Goal: Ask a question: Seek information or help from site administrators or community

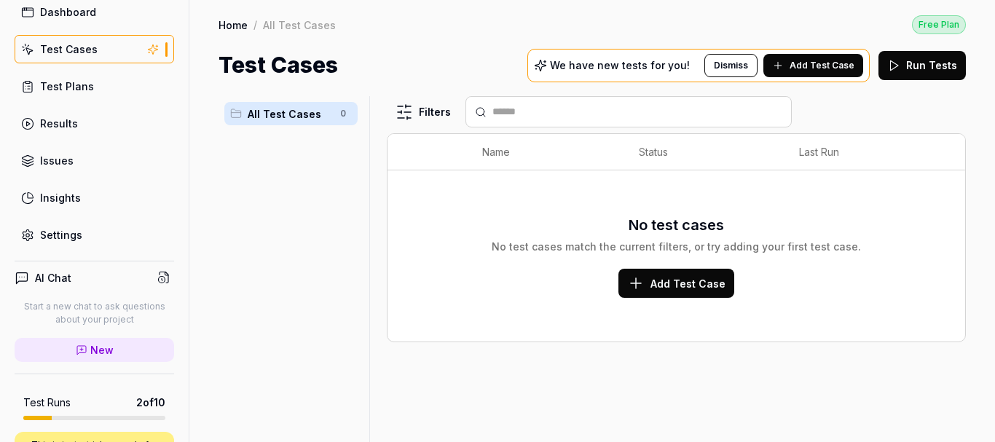
scroll to position [62, 0]
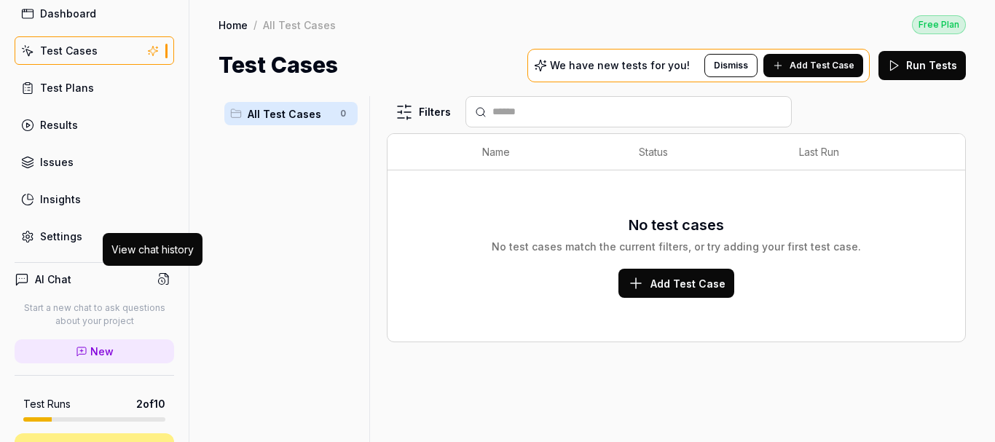
click at [154, 269] on button at bounding box center [164, 279] width 20 height 20
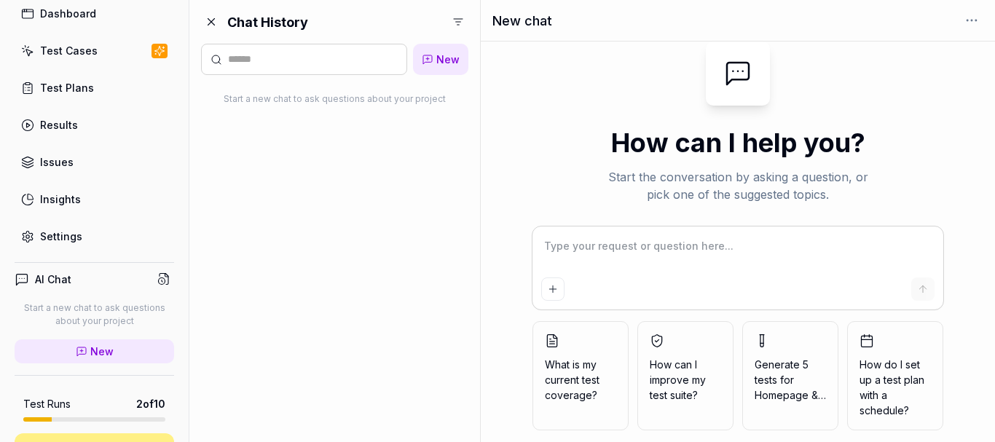
type textarea "*"
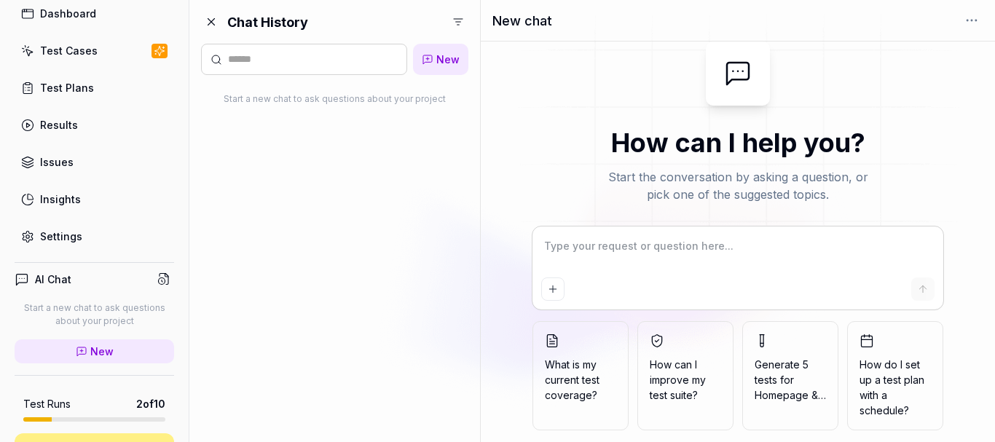
type textarea "w"
type textarea "*"
type textarea "wh"
type textarea "*"
type textarea "whe"
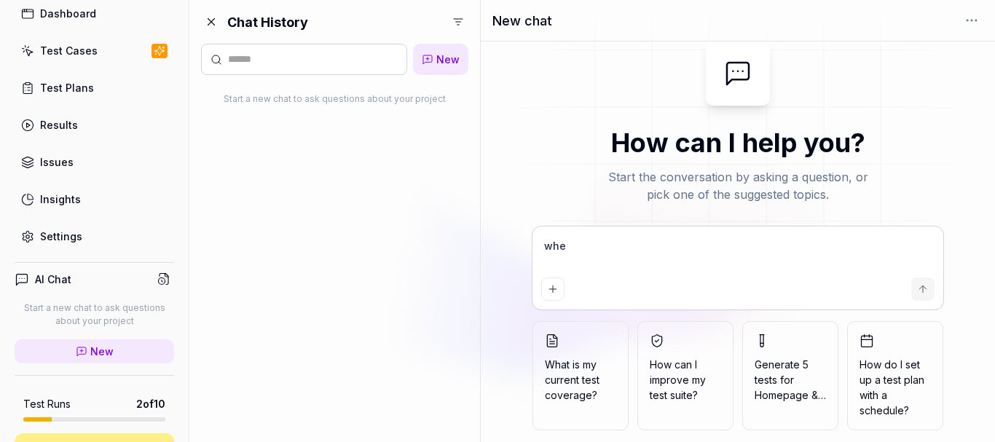
type textarea "*"
type textarea "whet"
type textarea "*"
type textarea "wheth"
type textarea "*"
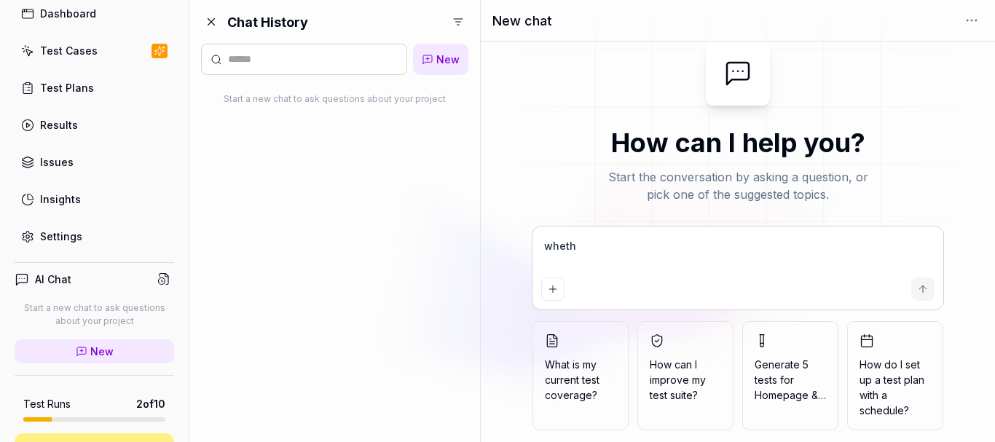
type textarea "whethe"
type textarea "*"
type textarea "whether"
type textarea "*"
type textarea "whether"
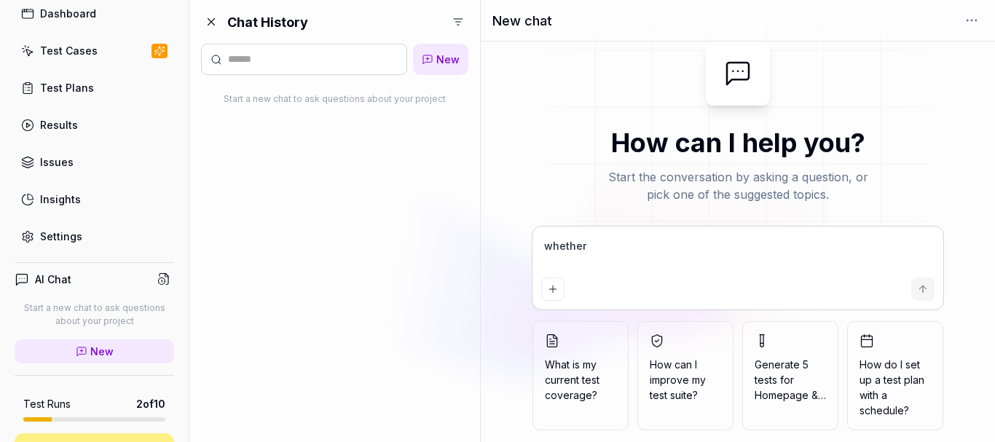
type textarea "*"
type textarea "whether u"
type textarea "*"
type textarea "whether u"
type textarea "*"
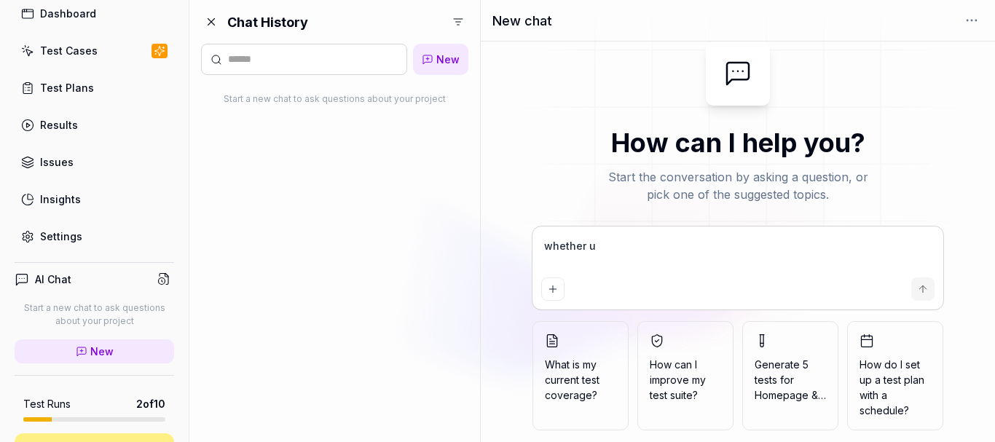
type textarea "whether u c"
type textarea "*"
type textarea "whether u ca"
type textarea "*"
type textarea "whether u can"
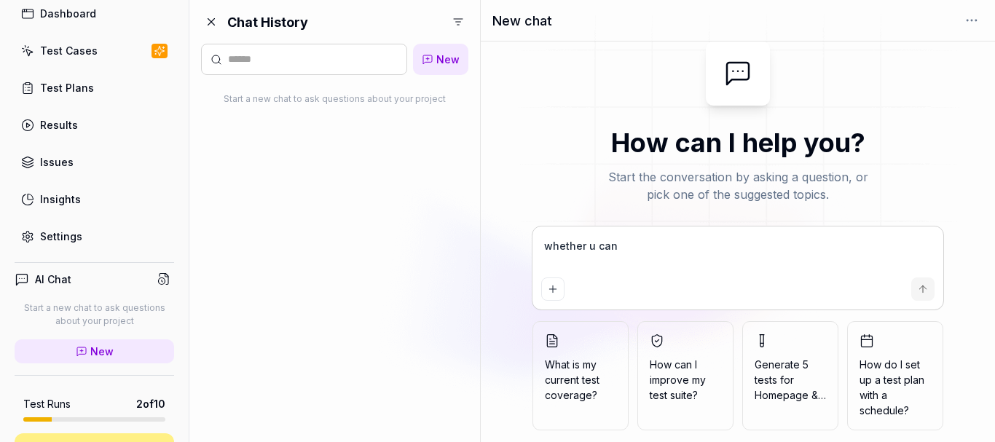
type textarea "*"
type textarea "whether u can"
type textarea "*"
type textarea "whether u can g"
type textarea "*"
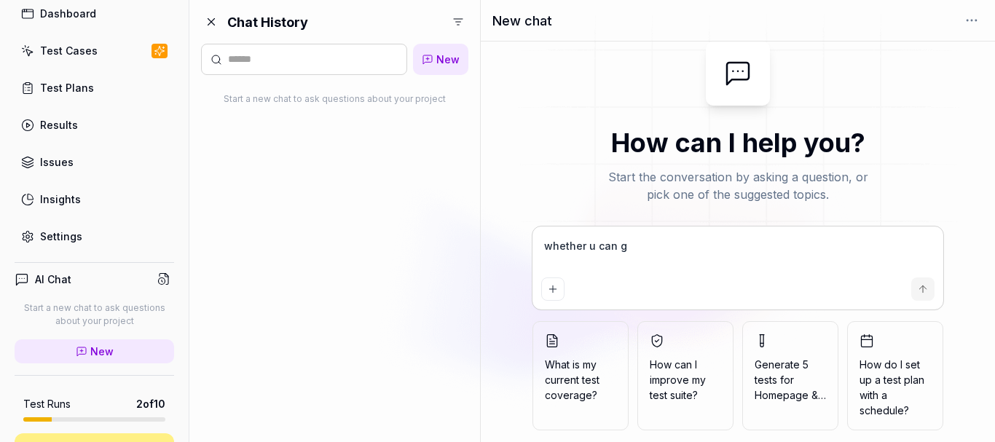
type textarea "whether u can ge"
type textarea "*"
type textarea "whether u can gen"
type textarea "*"
type textarea "whether u can gene"
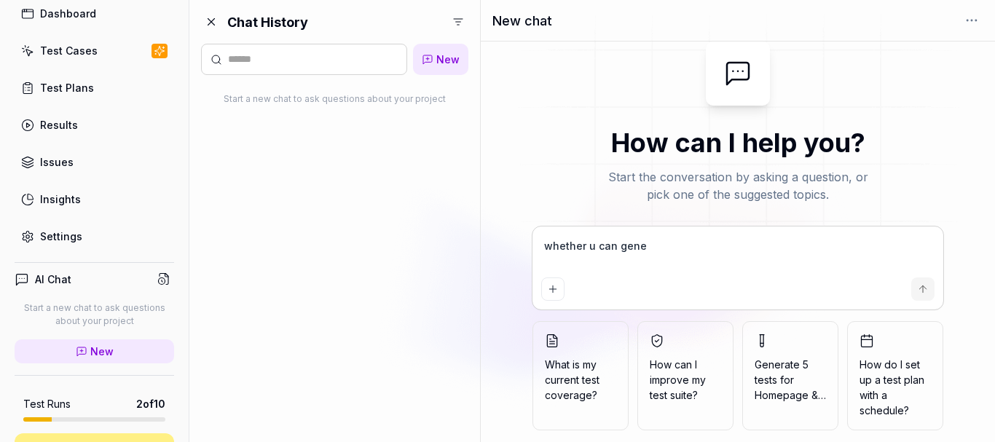
type textarea "*"
type textarea "whether u can gener"
type textarea "*"
type textarea "whether u can genera"
type textarea "*"
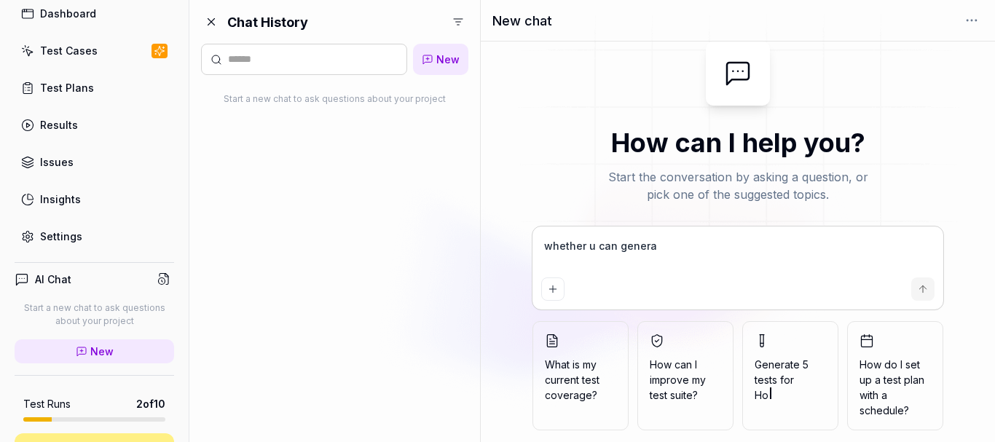
type textarea "whether u can generat"
type textarea "*"
type textarea "whether u can generate"
type textarea "*"
type textarea "whether u can generate"
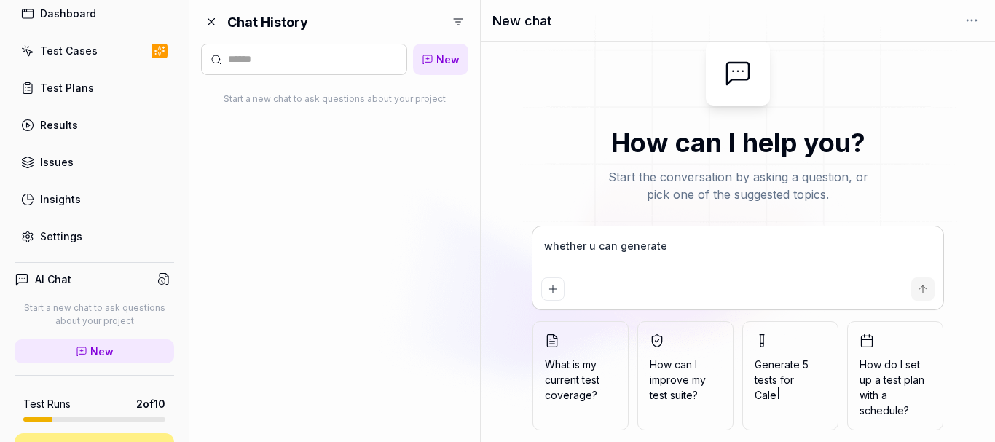
type textarea "*"
type textarea "whether u can generate t"
type textarea "*"
type textarea "whether u can generate te"
type textarea "*"
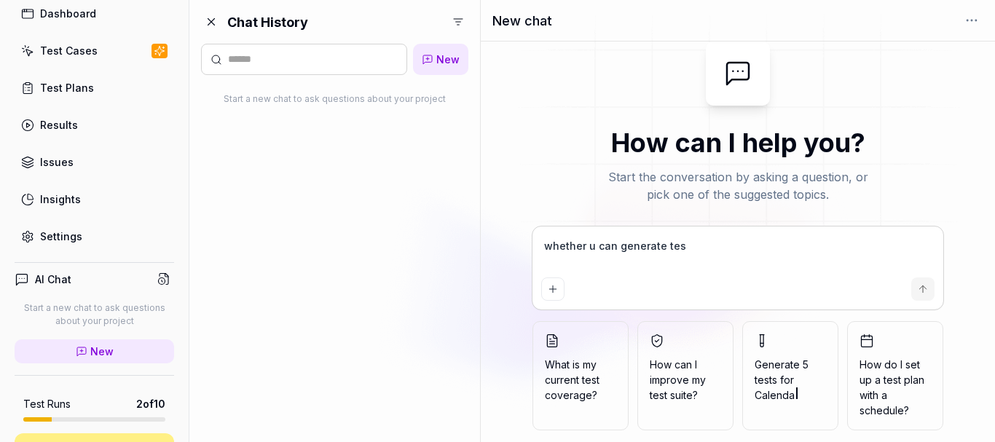
type textarea "whether u can generate test"
type textarea "*"
type textarea "whether u can generate test"
type textarea "*"
type textarea "whether u can generate test d"
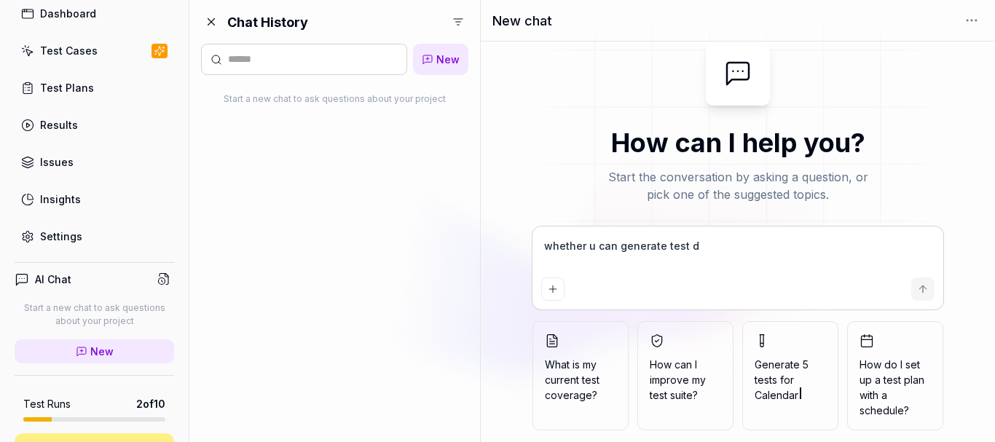
type textarea "*"
type textarea "whether u can generate test da"
type textarea "*"
type textarea "whether u can generate test dat"
type textarea "*"
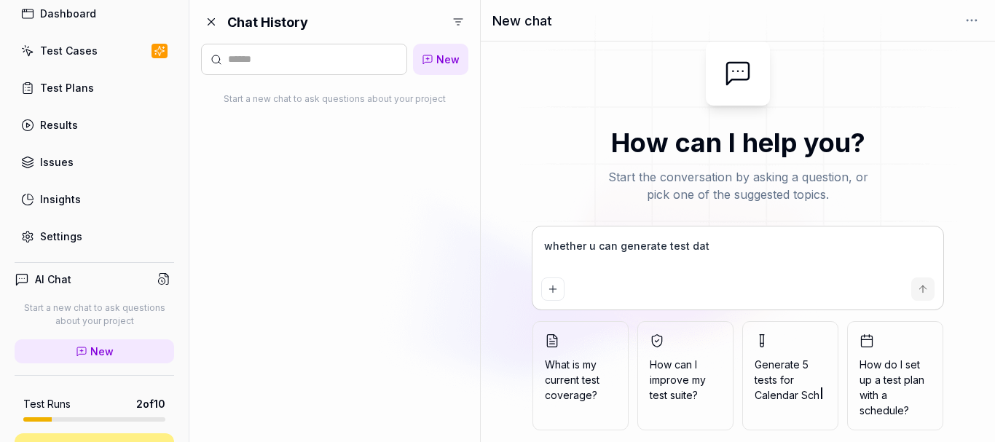
type textarea "whether u can generate test data"
type textarea "*"
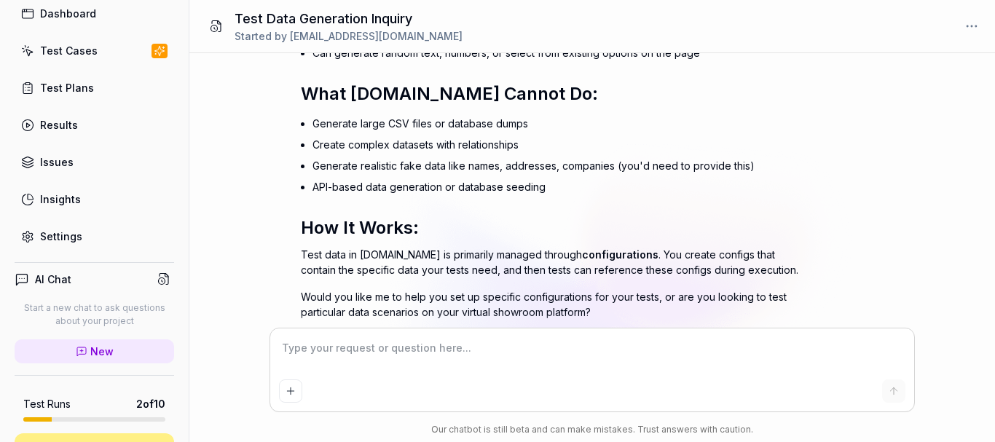
scroll to position [393, 0]
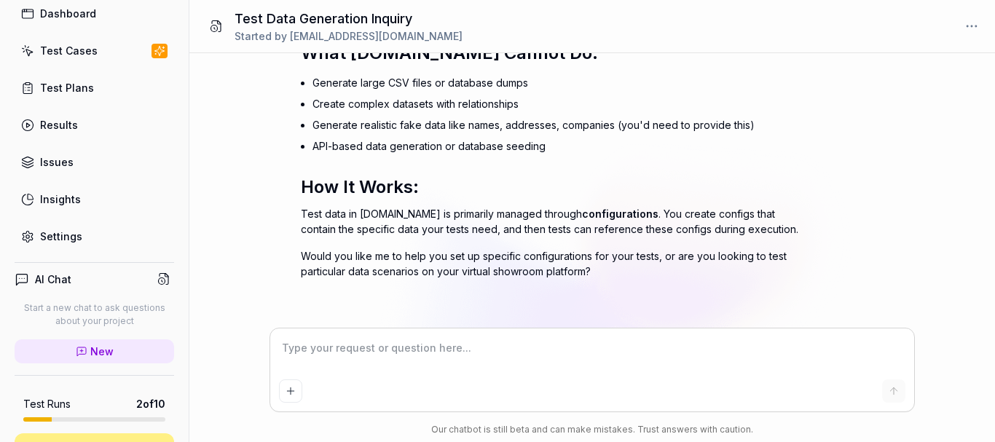
click at [525, 350] on textarea at bounding box center [592, 355] width 627 height 36
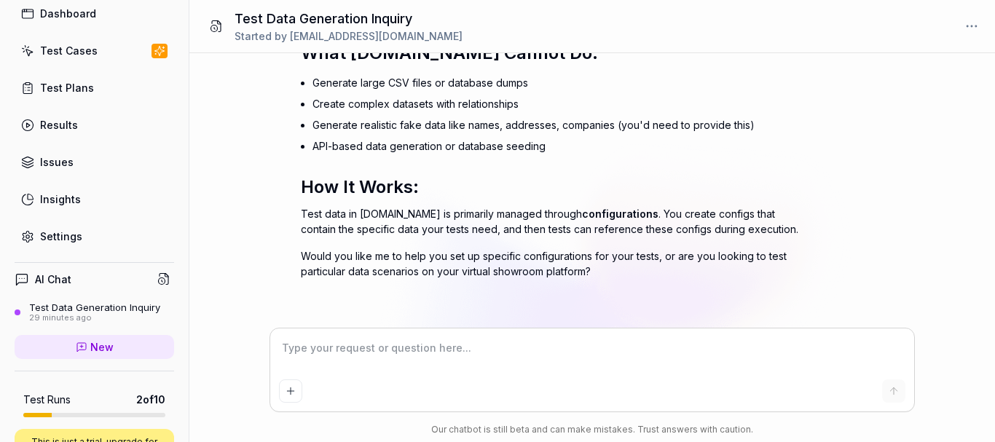
type textarea "*"
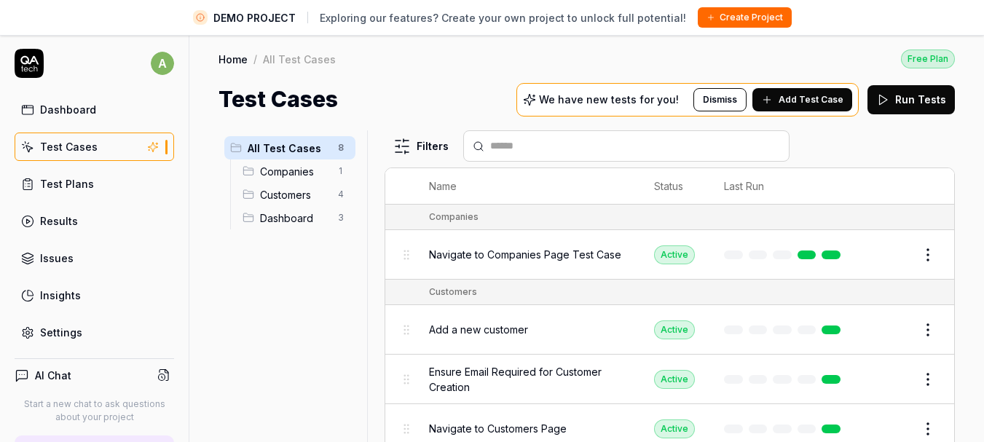
click at [281, 98] on h1 "Test Cases" at bounding box center [278, 99] width 119 height 33
click at [397, 92] on div "Test Cases We have new tests for you! Dismiss Add Test Case Run Tests" at bounding box center [587, 99] width 736 height 33
click at [64, 117] on link "Dashboard" at bounding box center [95, 109] width 160 height 28
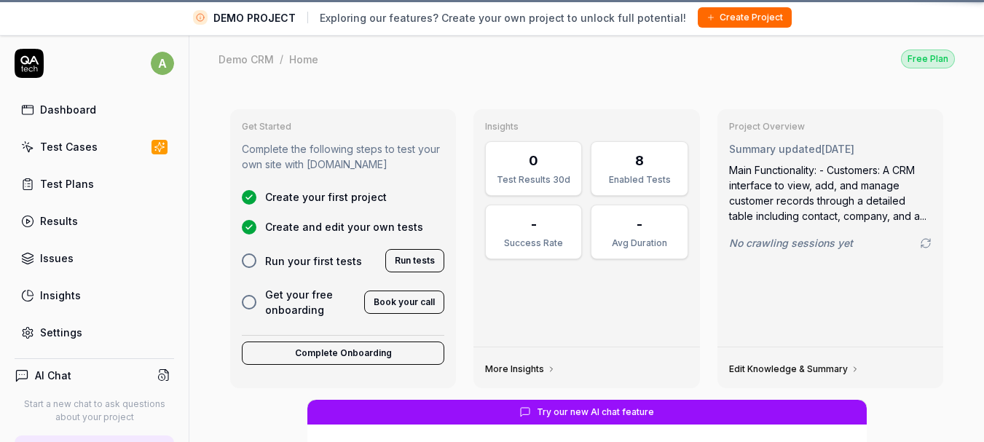
scroll to position [34, 0]
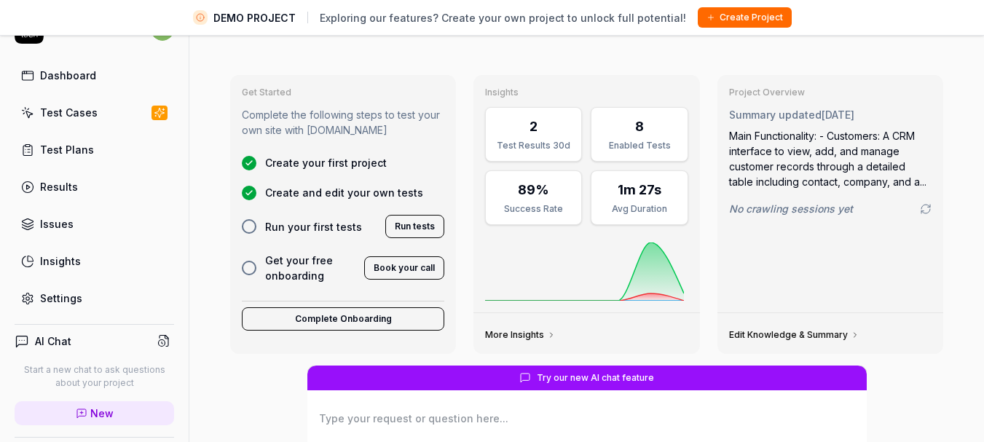
click at [528, 143] on div "Test Results 30d" at bounding box center [534, 145] width 78 height 13
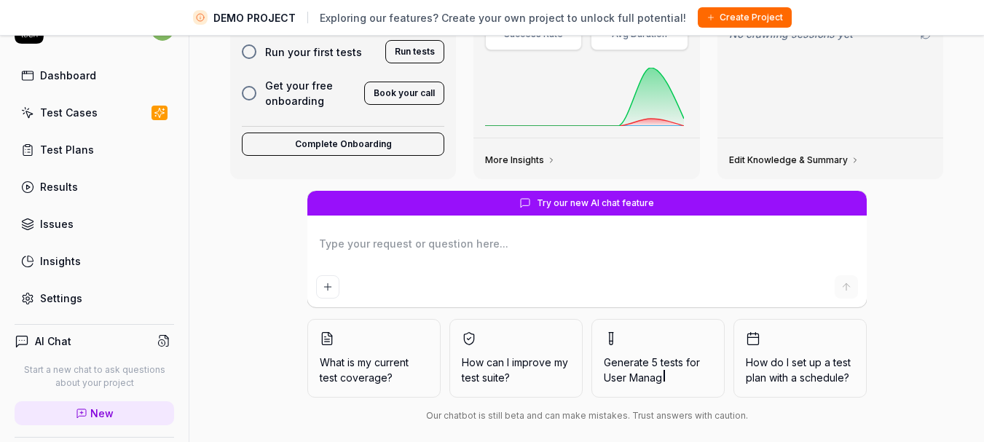
scroll to position [181, 0]
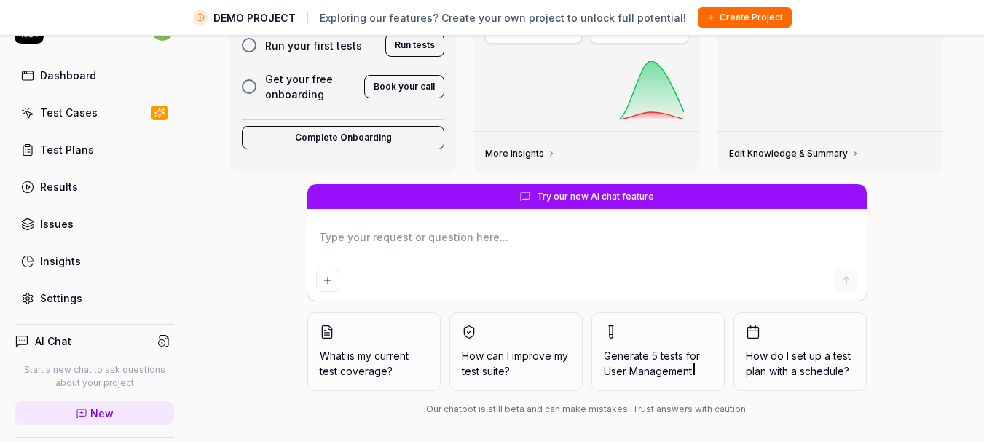
click at [827, 286] on div at bounding box center [587, 280] width 542 height 23
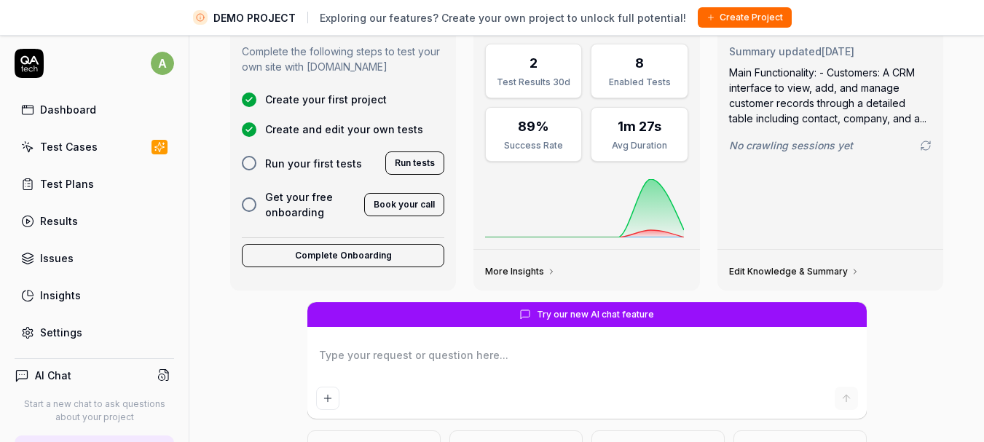
scroll to position [34, 0]
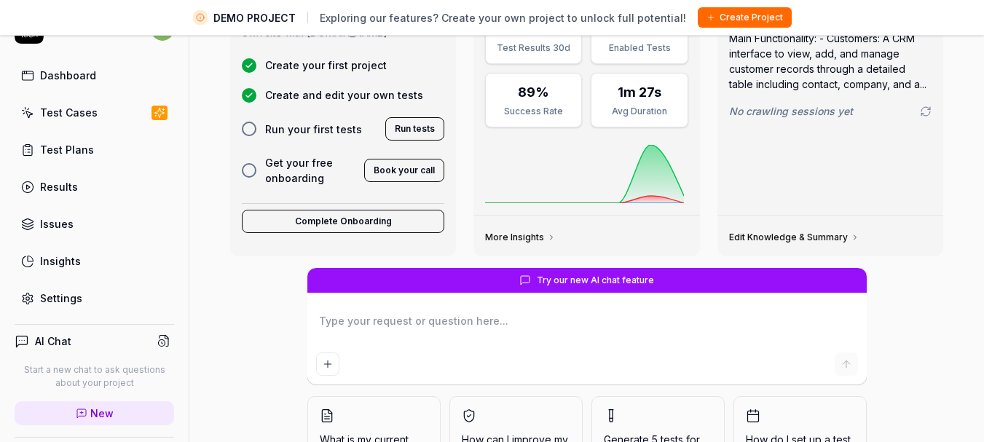
type textarea "*"
type textarea "n"
type textarea "*"
type textarea "ne"
type textarea "*"
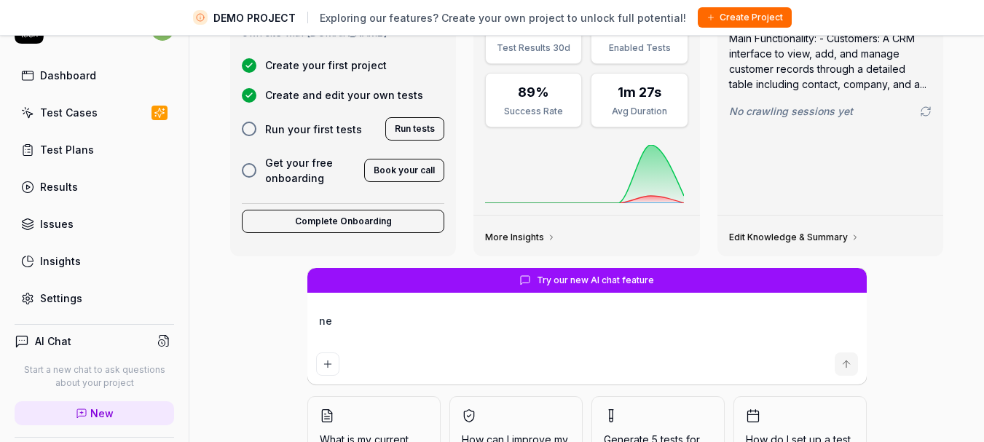
type textarea "nee"
type textarea "*"
type textarea "need"
type textarea "*"
type textarea "need"
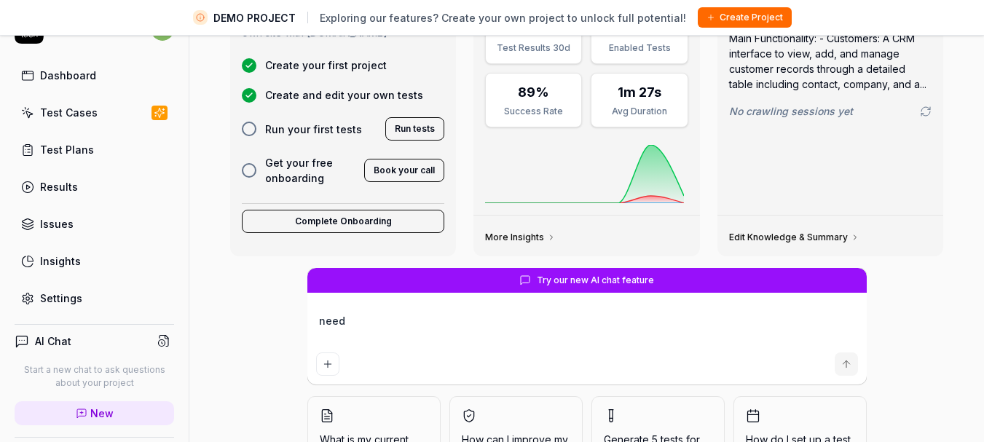
type textarea "*"
type textarea "need t"
type textarea "*"
type textarea "need te"
type textarea "*"
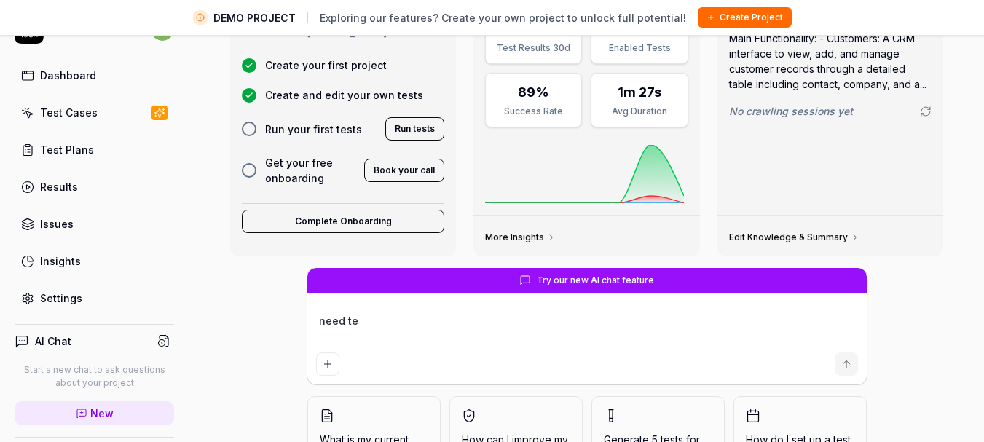
type textarea "need tes"
type textarea "*"
type textarea "need test"
type textarea "*"
type textarea "need test"
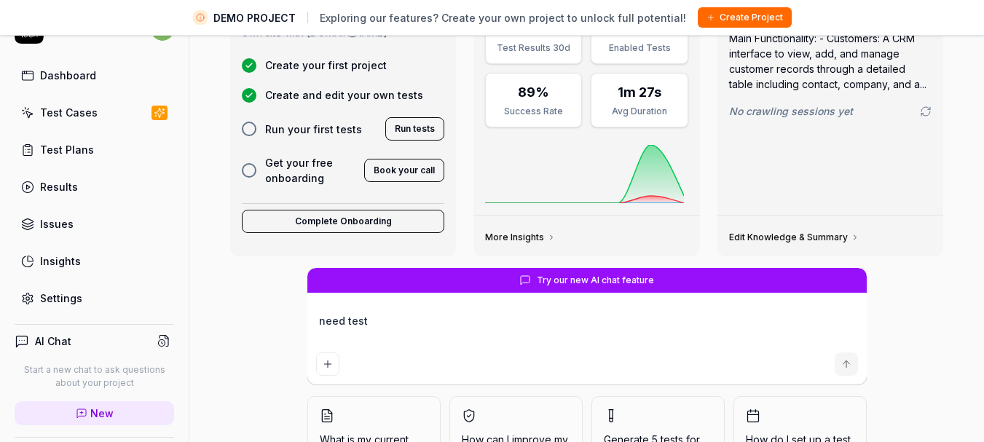
type textarea "*"
type textarea "need test d"
type textarea "*"
type textarea "need test dat"
type textarea "*"
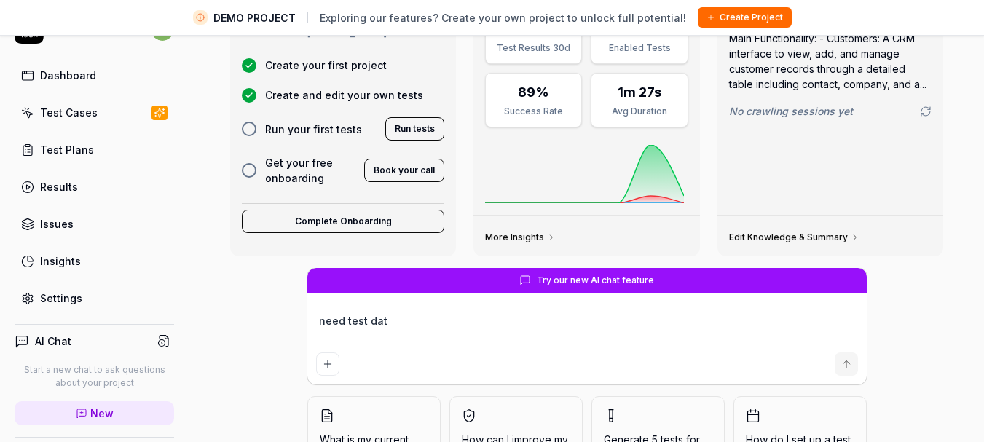
type textarea "need test data"
type textarea "*"
type textarea "need test data"
type textarea "*"
type textarea "need test data f"
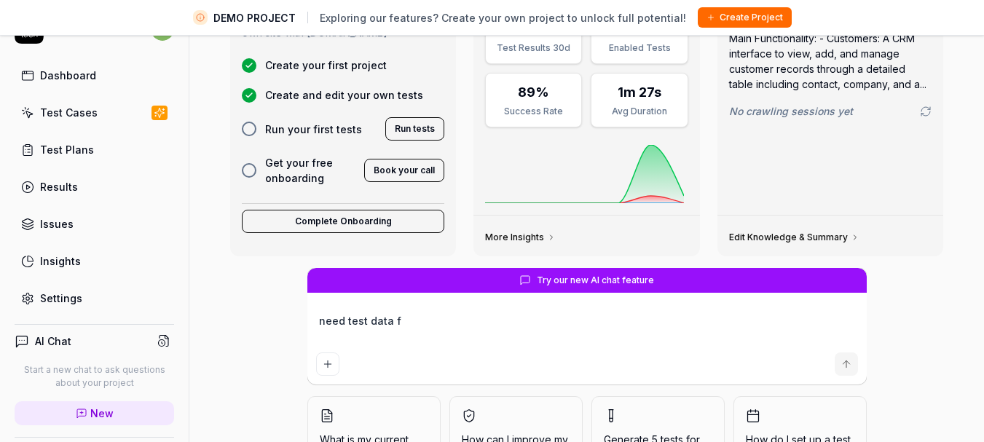
type textarea "*"
type textarea "need test data ffo"
type textarea "*"
type textarea "need test data ff"
type textarea "*"
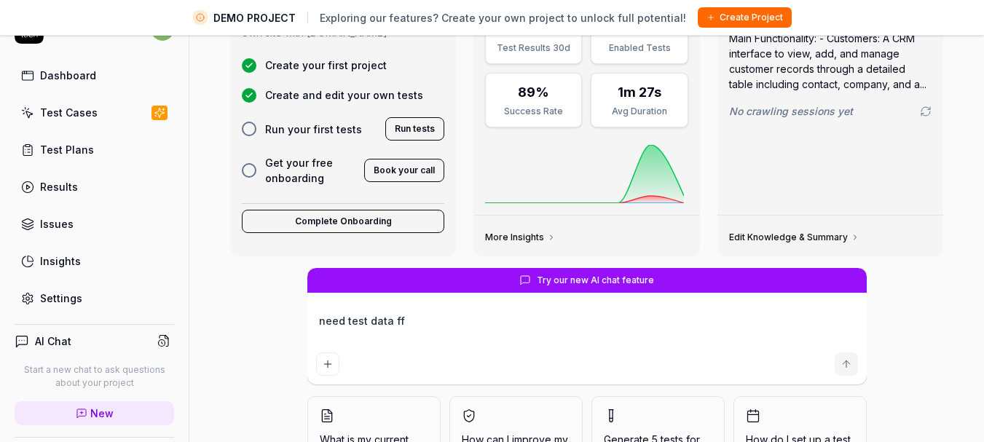
type textarea "need test data f"
type textarea "*"
type textarea "need test data fo"
type textarea "*"
type textarea "need test data for"
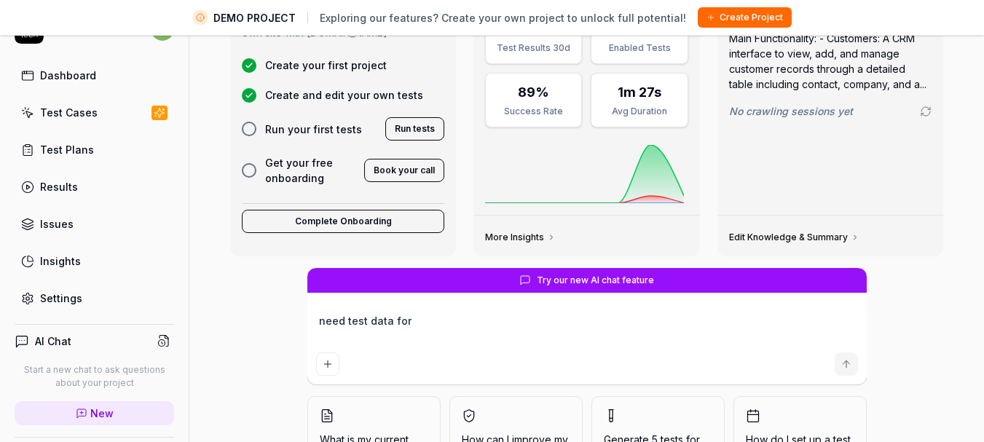
type textarea "*"
type textarea "need test data for"
type textarea "*"
type textarea "need test data for r"
type textarea "*"
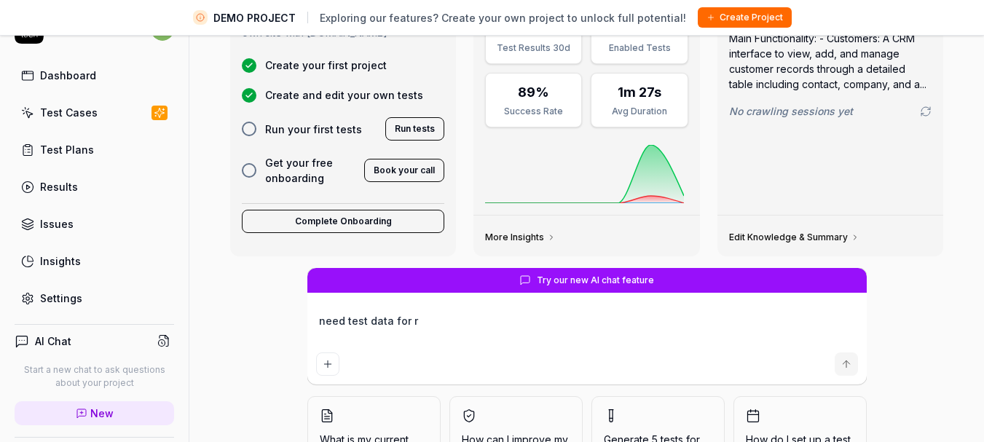
type textarea "need test data for re"
type textarea "*"
type textarea "need test data for reg"
type textarea "*"
type textarea "need test data for regi"
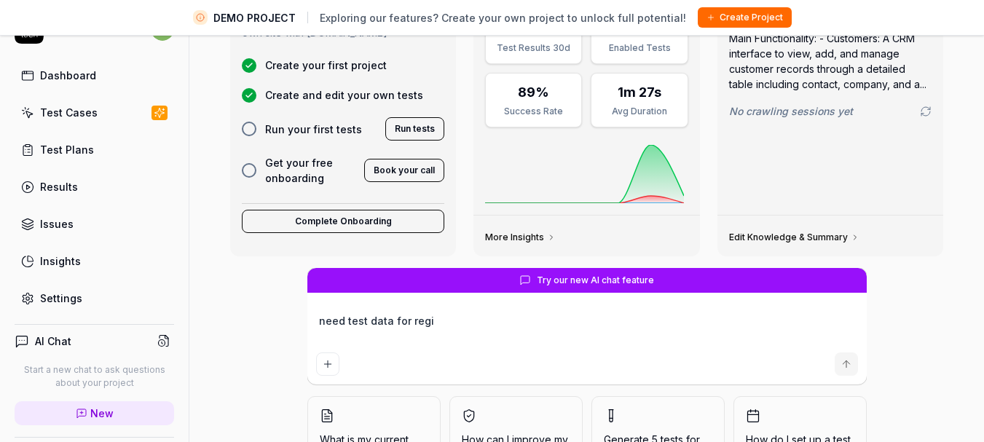
type textarea "*"
type textarea "need test data for [PERSON_NAME]"
type textarea "*"
type textarea "need test data for regist"
type textarea "*"
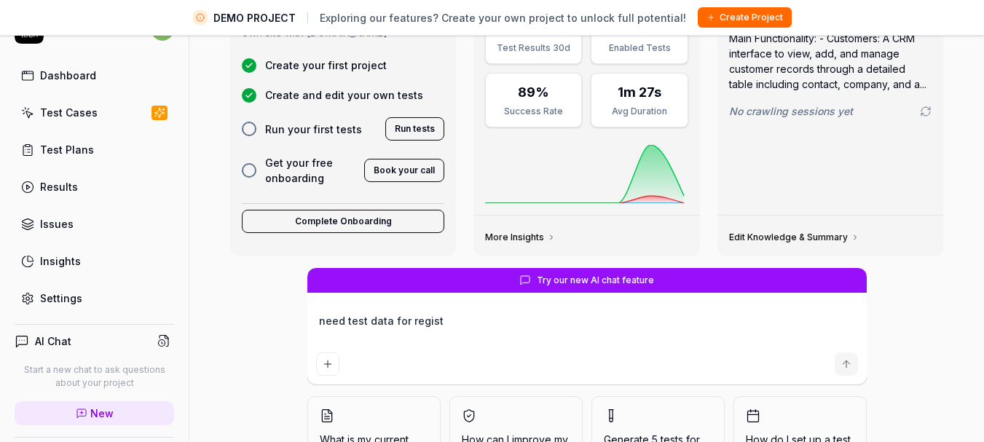
type textarea "need test data for registe"
type textarea "*"
type textarea "need test data for register"
type textarea "*"
type textarea "need test data for register"
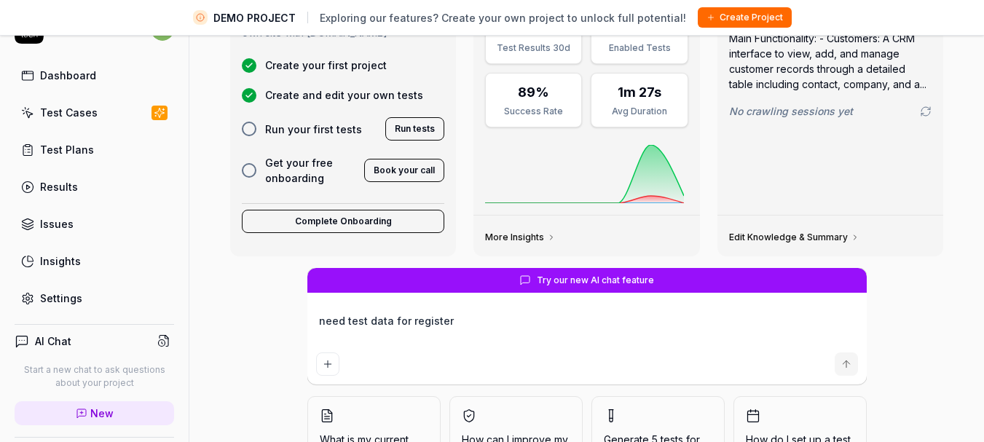
type textarea "*"
type textarea "need test data for register p"
type textarea "*"
type textarea "need test data for register pa"
type textarea "*"
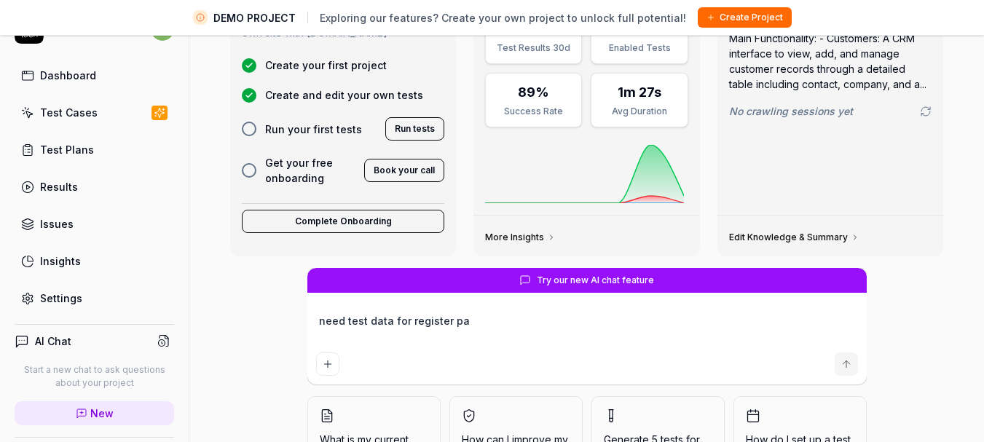
type textarea "need test data for register pag"
type textarea "*"
type textarea "need test data for register page"
click at [322, 361] on icon "Add attachment" at bounding box center [328, 364] width 12 height 12
type textarea "*"
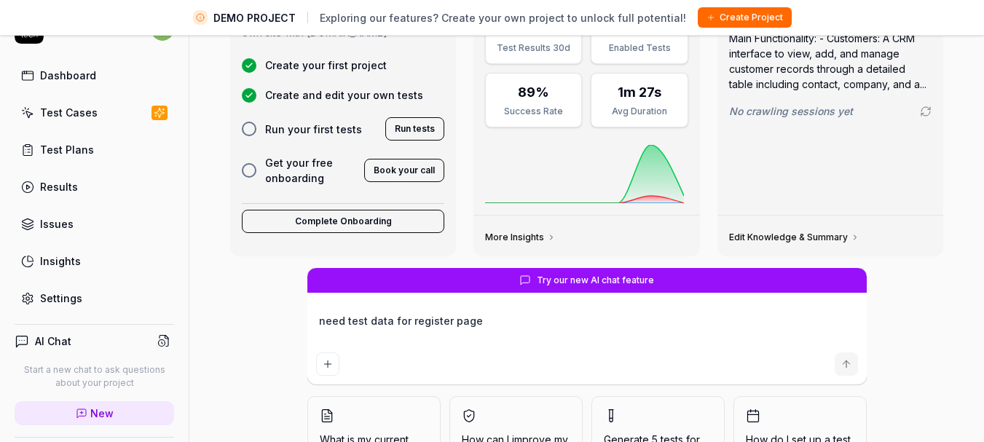
click at [328, 363] on icon "Add attachment" at bounding box center [328, 364] width 0 height 7
type textarea "*"
type input "**********"
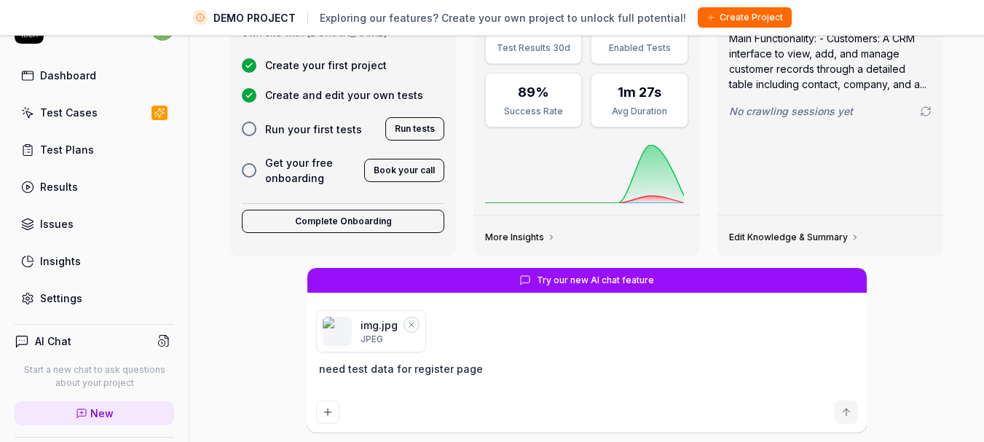
click at [495, 370] on textarea "need test data for register page" at bounding box center [587, 376] width 542 height 36
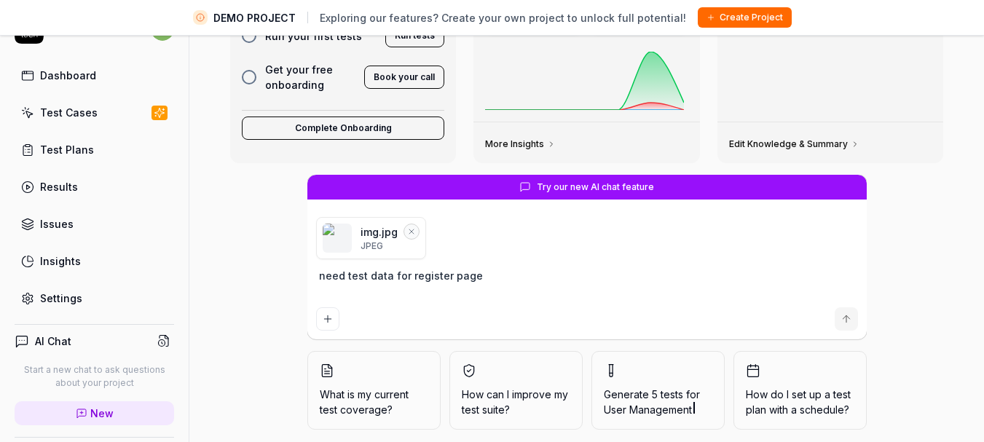
scroll to position [165, 0]
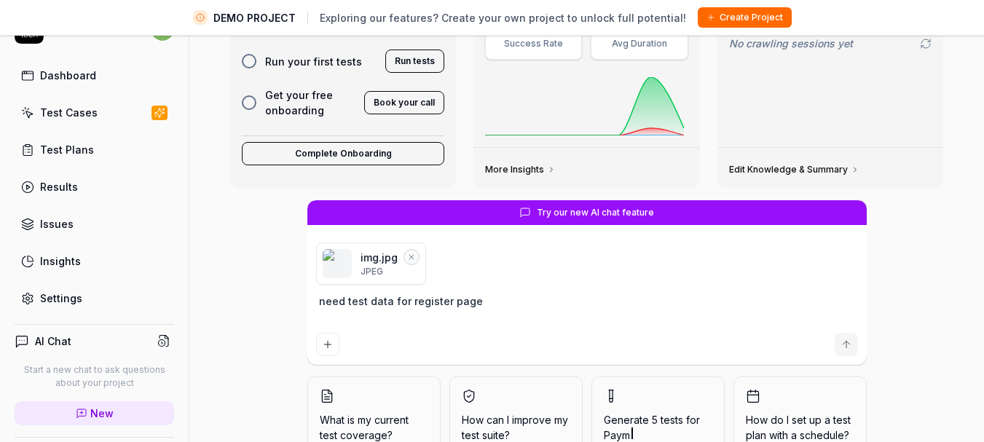
click at [475, 298] on textarea "need test data for register page" at bounding box center [587, 309] width 542 height 36
type textarea "*"
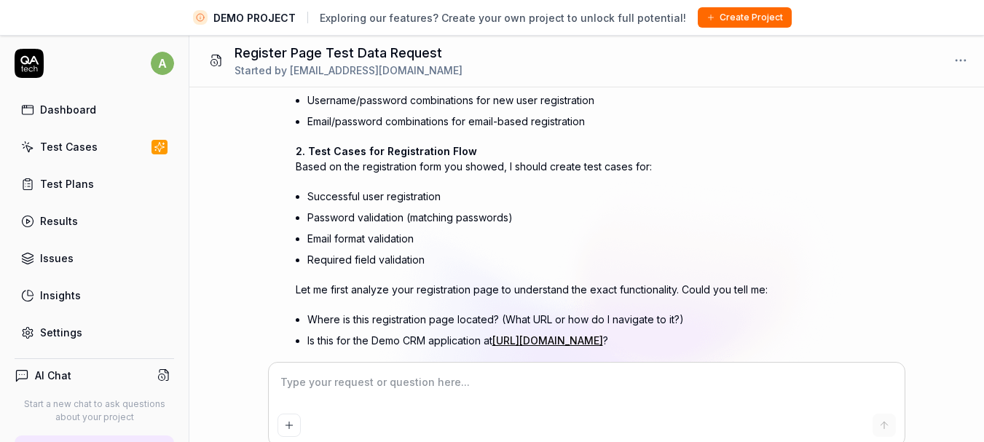
scroll to position [413, 0]
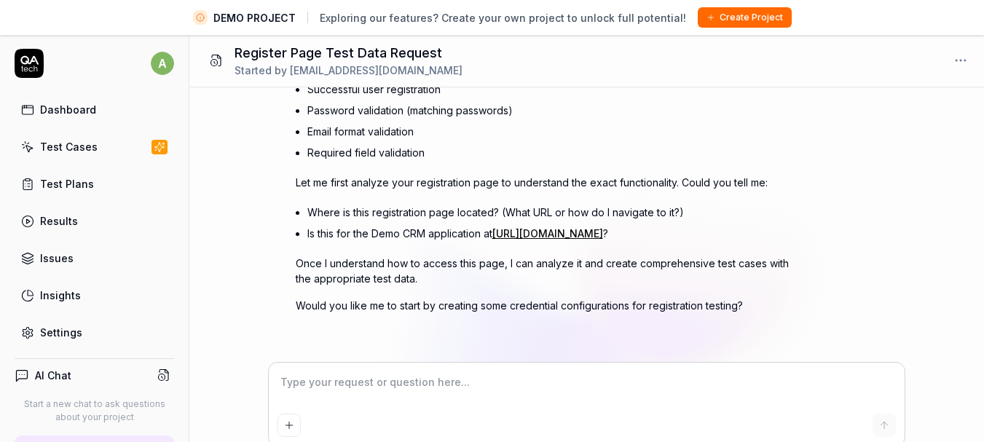
type textarea "*"
type textarea "g"
type textarea "*"
type textarea "ge"
type textarea "*"
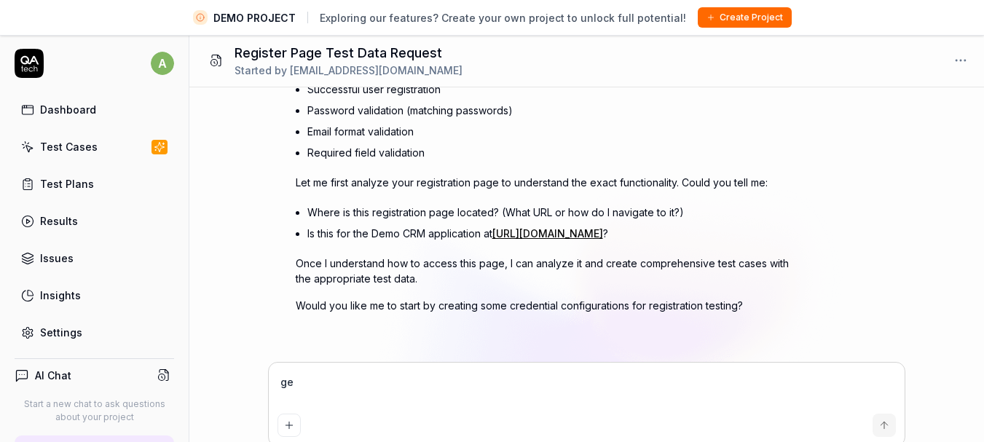
type textarea "gen"
type textarea "*"
type textarea "gene"
type textarea "*"
type textarea "gener"
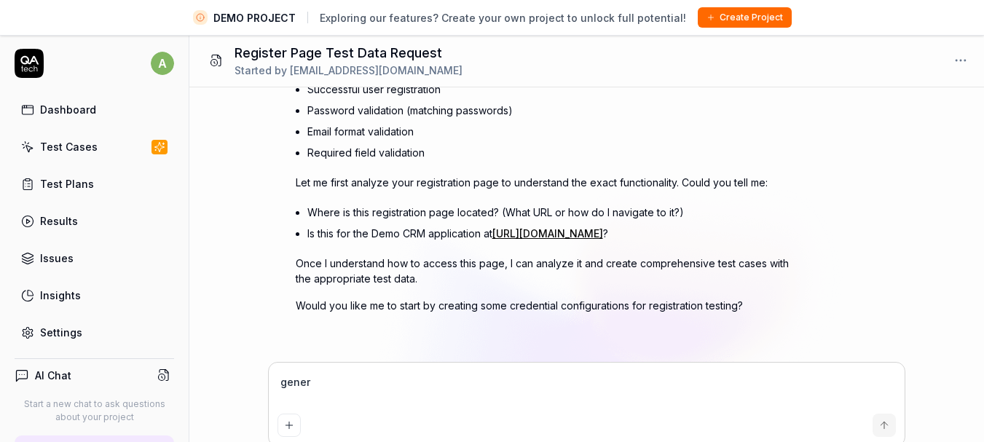
type textarea "*"
type textarea "genera"
type textarea "*"
type textarea "generat"
type textarea "*"
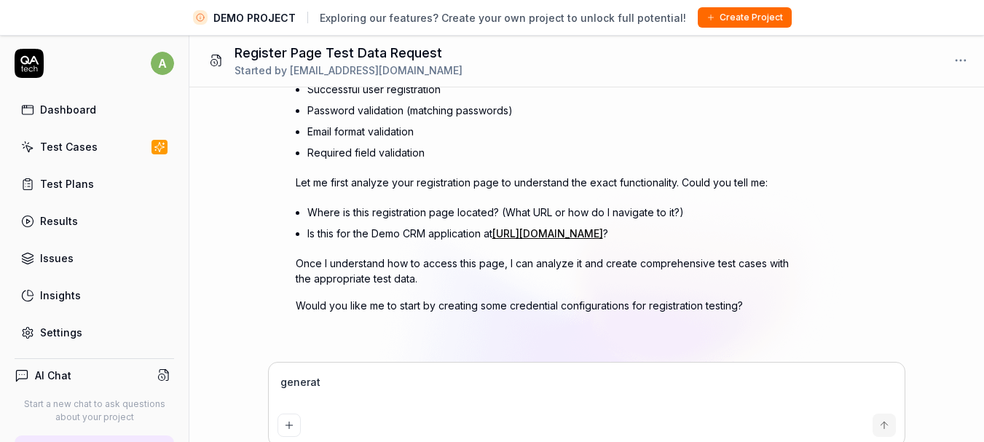
type textarea "generate"
type textarea "*"
type textarea "generate"
type textarea "*"
type textarea "generate t"
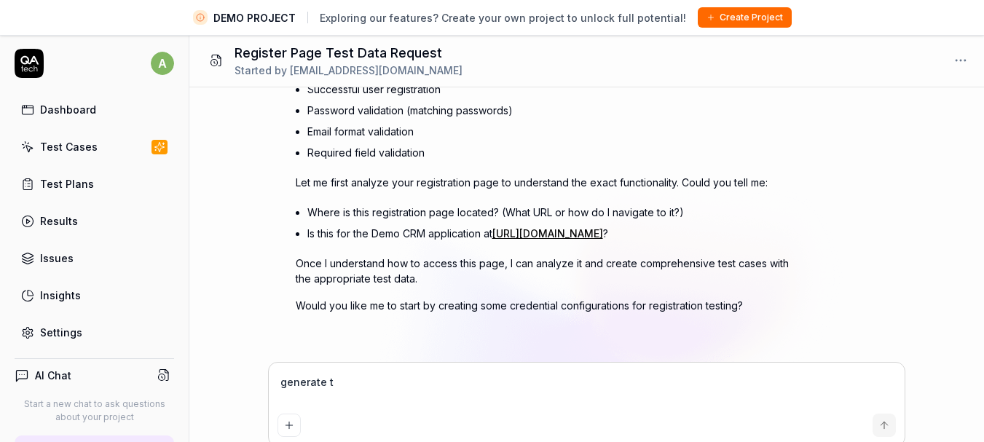
type textarea "*"
type textarea "generate te"
type textarea "*"
type textarea "generate tes"
type textarea "*"
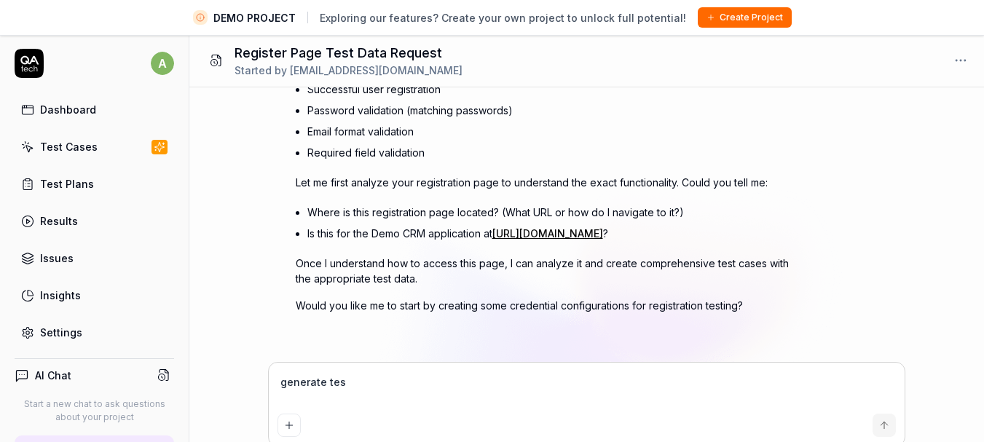
type textarea "generate test"
type textarea "*"
type textarea "generate test"
type textarea "*"
type textarea "generate test c"
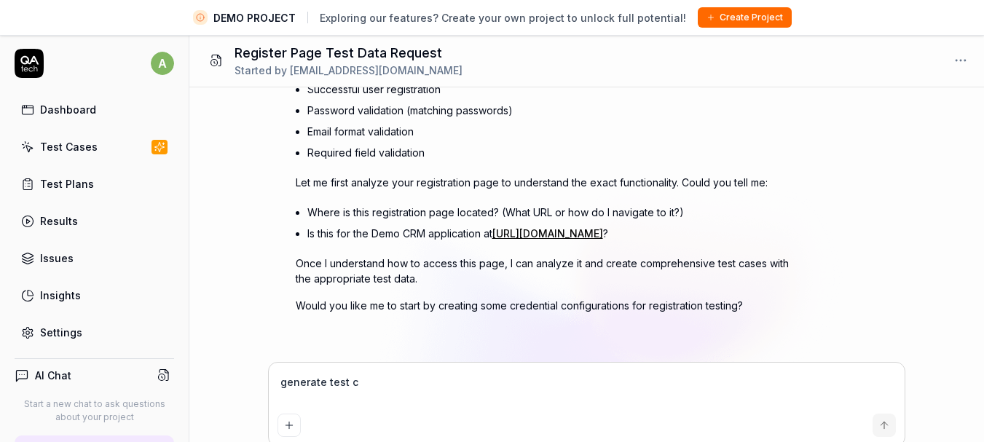
type textarea "*"
type textarea "generate test cas"
type textarea "*"
type textarea "generate test case"
type textarea "*"
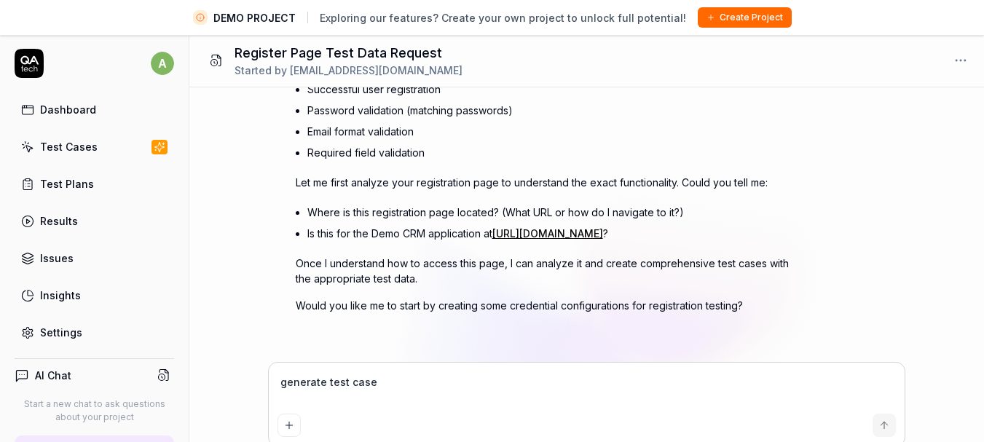
type textarea "generate test case"
type textarea "*"
type textarea "generate test case f"
type textarea "*"
type textarea "generate test case fo"
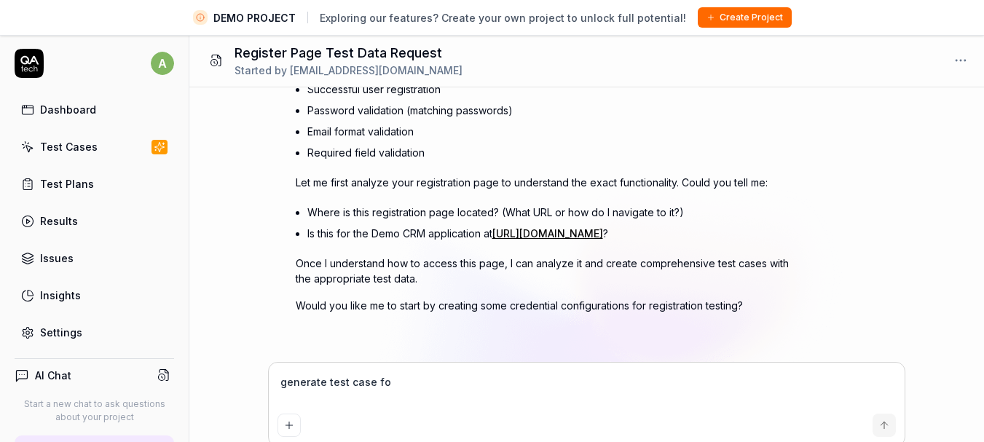
type textarea "*"
type textarea "generate test case for"
type textarea "*"
type textarea "generate test case for"
type textarea "*"
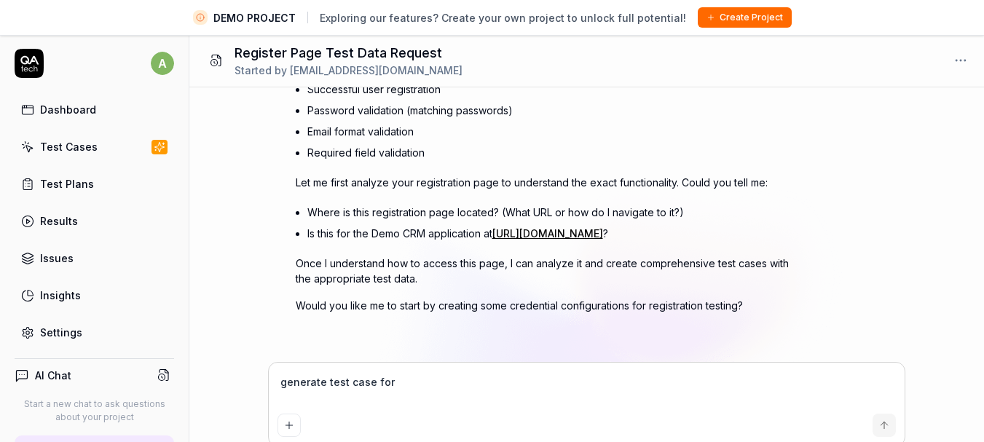
type textarea "generate test case for t"
type textarea "*"
type textarea "generate test case for the"
type textarea "*"
type textarea "generate test case for the"
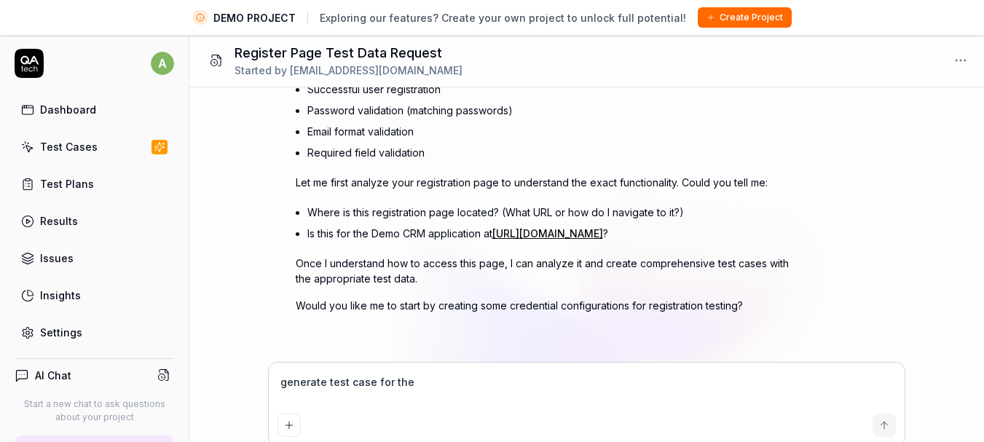
type textarea "*"
type textarea "generate test case for the sc"
type textarea "*"
type textarea "generate test case for the scrwe"
type textarea "*"
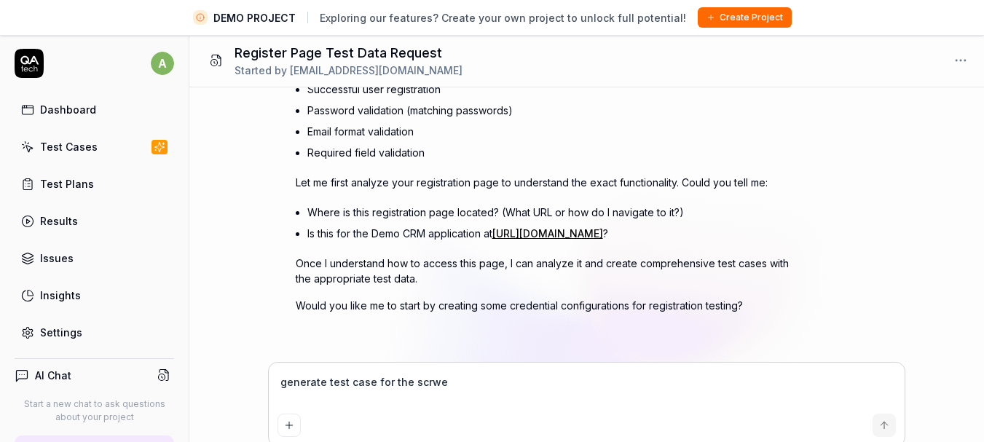
type textarea "generate test case for the scrwee"
type textarea "*"
type textarea "generate test case for the scrwe"
type textarea "*"
type textarea "generate test case for the scrw"
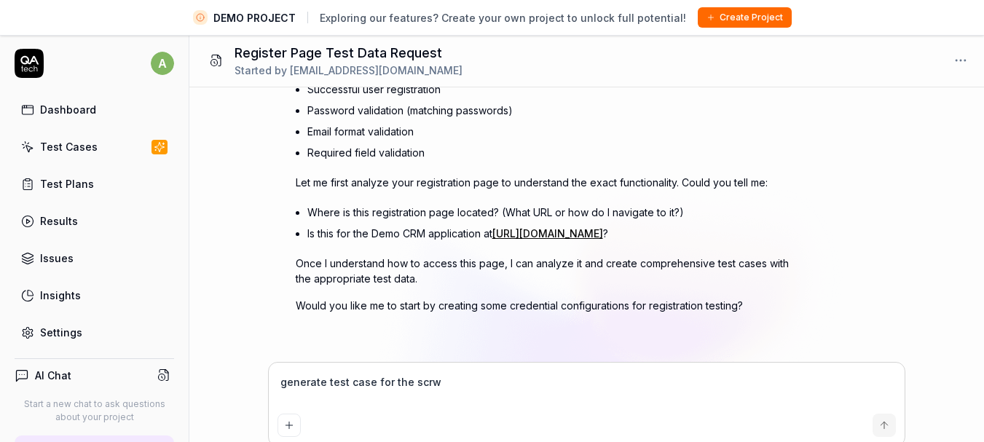
type textarea "*"
type textarea "generate test case for the scr"
type textarea "*"
type textarea "generate test case for the scre"
type textarea "*"
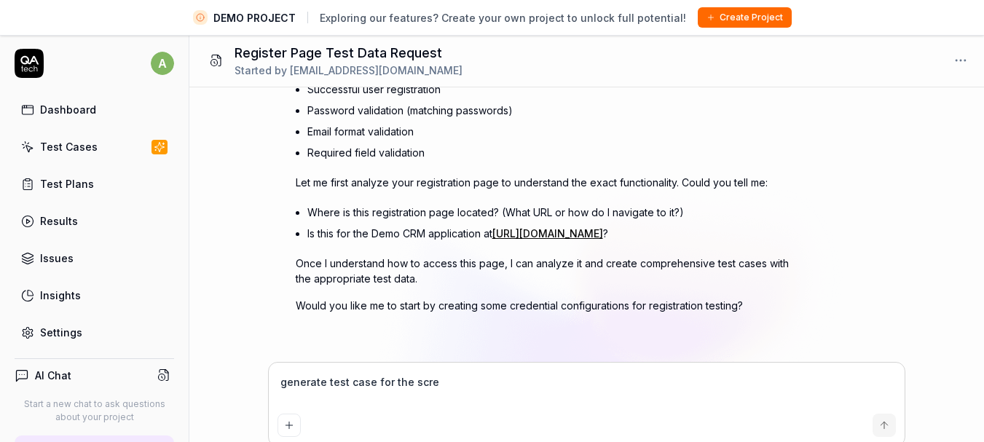
type textarea "generate test case for the scree"
type textarea "*"
type textarea "generate test case for the screen"
type textarea "*"
type textarea "generate test case for the screen"
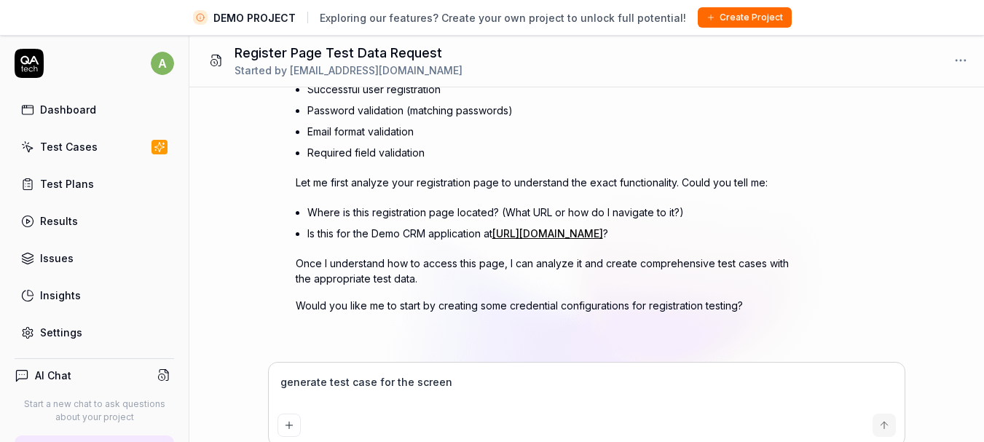
type textarea "*"
type textarea "generate test case for the screen s"
type textarea "*"
type textarea "generate test case for the screen sh"
type textarea "*"
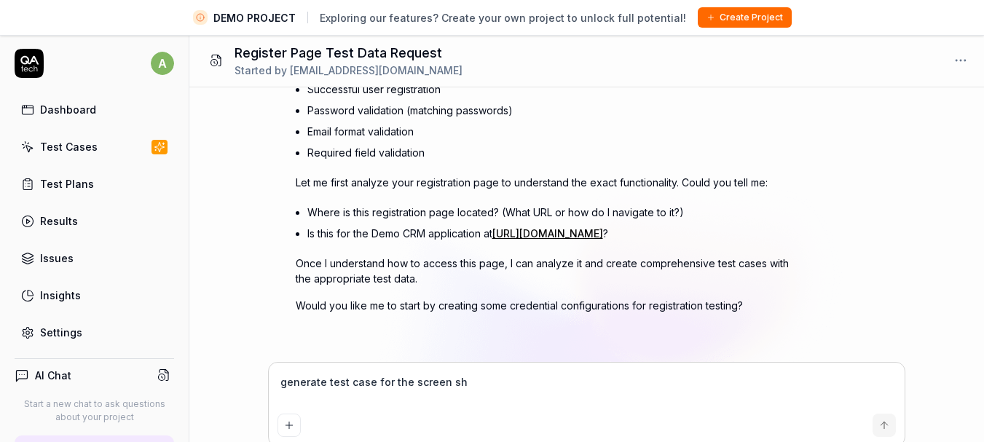
type textarea "generate test case for the screen sho"
type textarea "*"
type textarea "generate test case for the screen shot"
type textarea "*"
type textarea "generate test case for the screen shot"
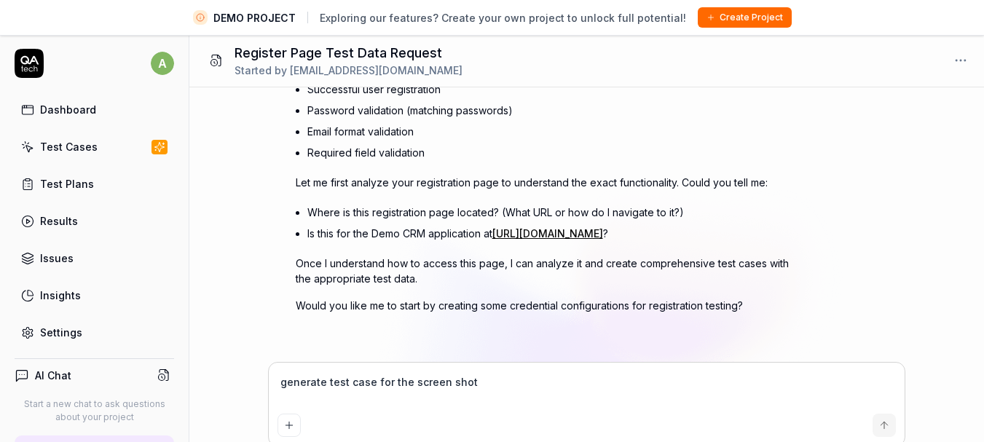
type textarea "*"
type textarea "generate test case for the screen shot a"
type textarea "*"
type textarea "generate test case for the screen shot at"
type textarea "*"
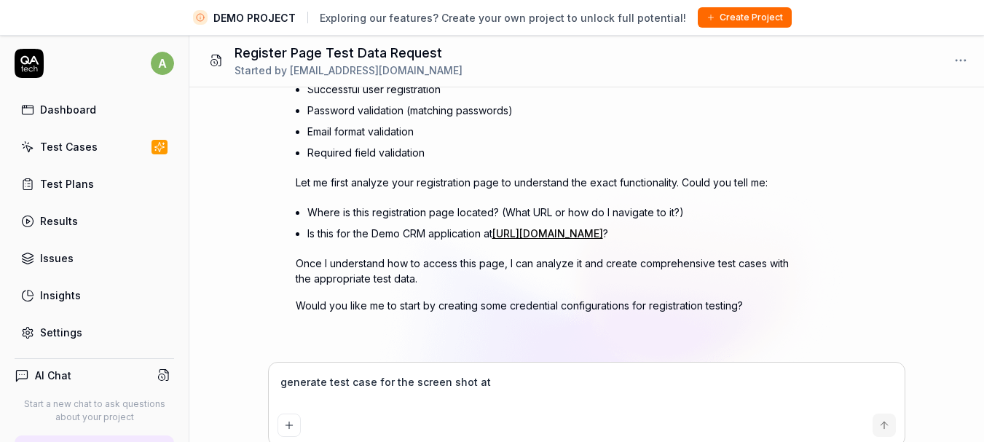
type textarea "generate test case for the screen shot att"
type textarea "*"
type textarea "generate test case for the screen shot atta"
type textarea "*"
type textarea "generate test case for the screen shot attac"
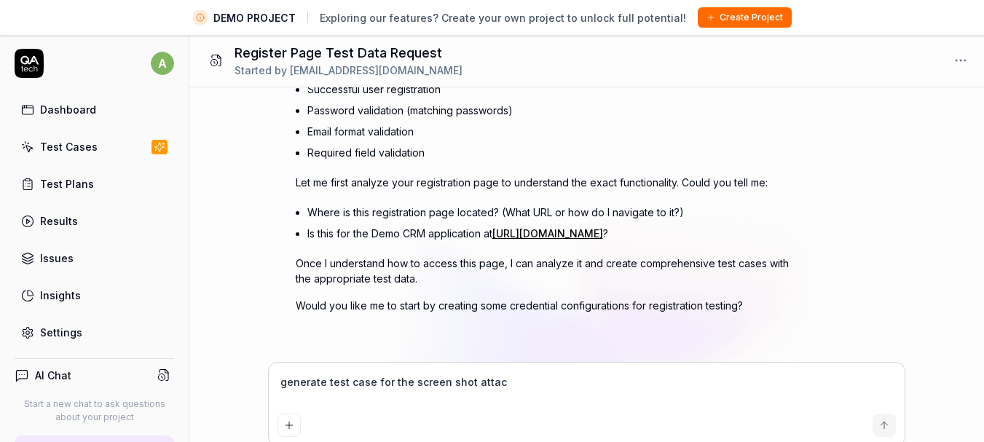
type textarea "*"
type textarea "generate test case for the screen shot attache"
type textarea "*"
type textarea "generate test case for the screen shot attached"
type textarea "*"
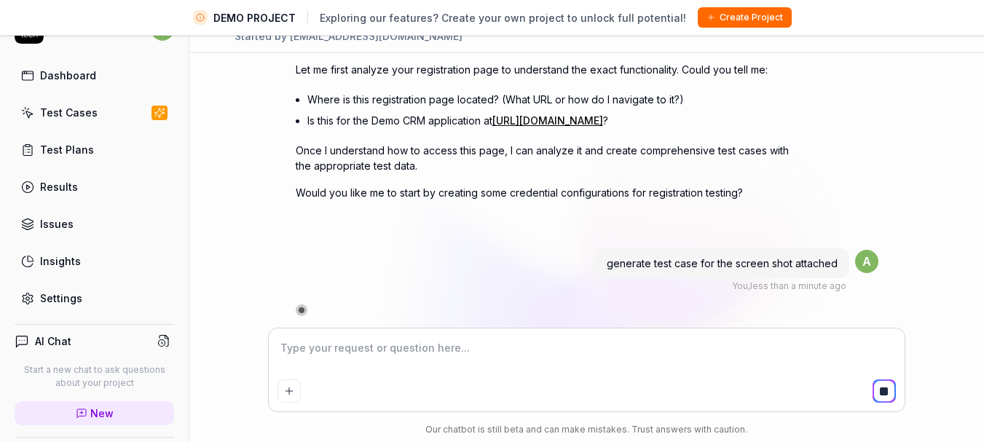
scroll to position [494, 0]
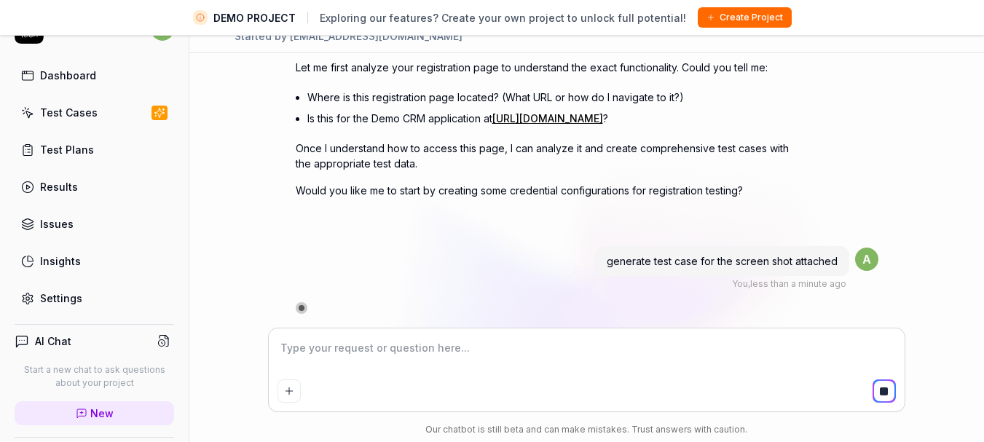
click at [785, 285] on div "You , less than a minute ago" at bounding box center [789, 284] width 114 height 13
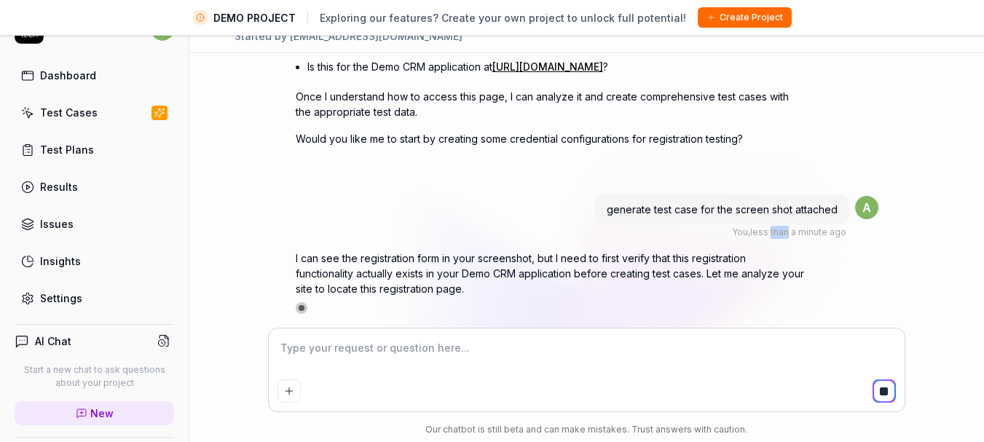
scroll to position [593, 0]
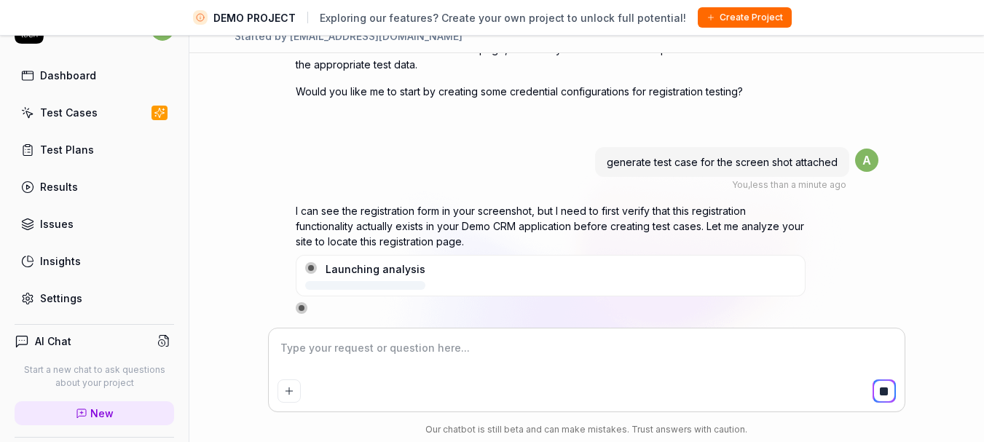
click at [876, 190] on div "a" at bounding box center [866, 170] width 23 height 43
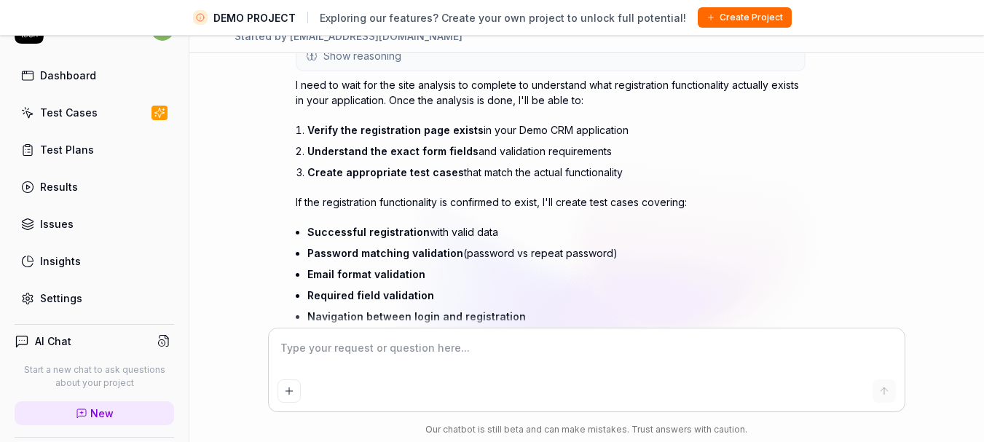
scroll to position [760, 0]
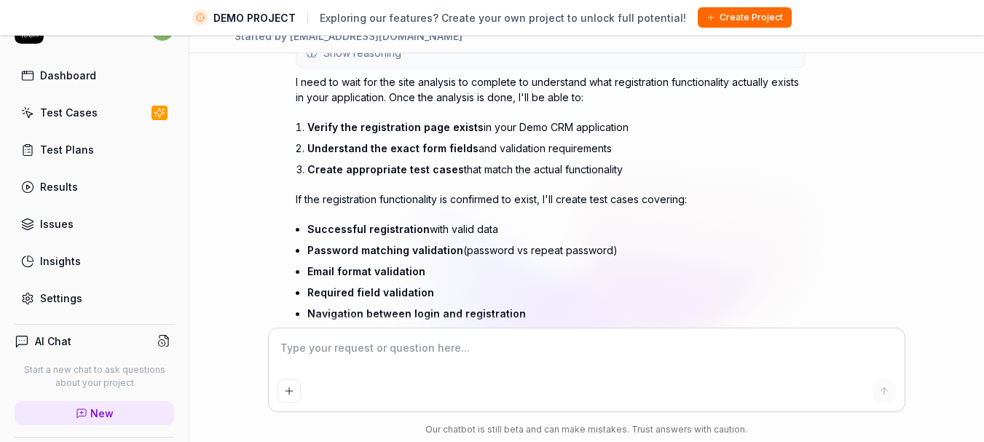
click at [669, 200] on p "If the registration functionality is confirmed to exist, I'll create test cases…" at bounding box center [551, 199] width 510 height 15
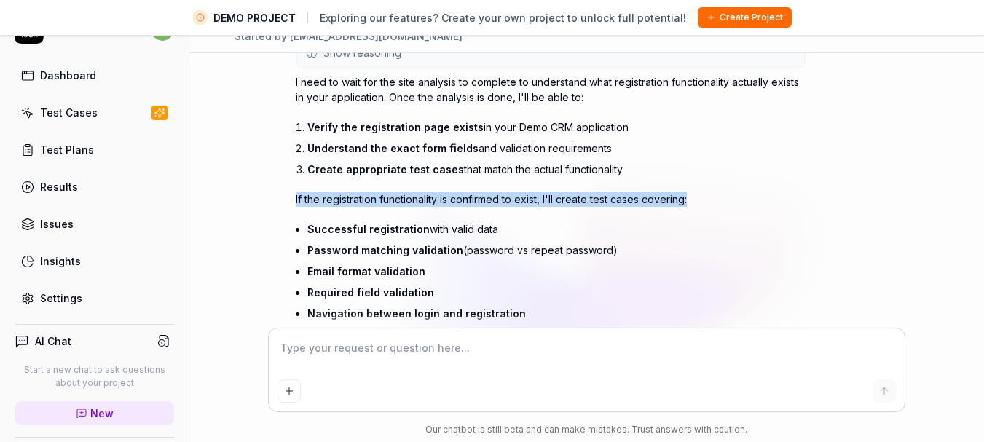
click at [669, 200] on p "If the registration functionality is confirmed to exist, I'll create test cases…" at bounding box center [551, 199] width 510 height 15
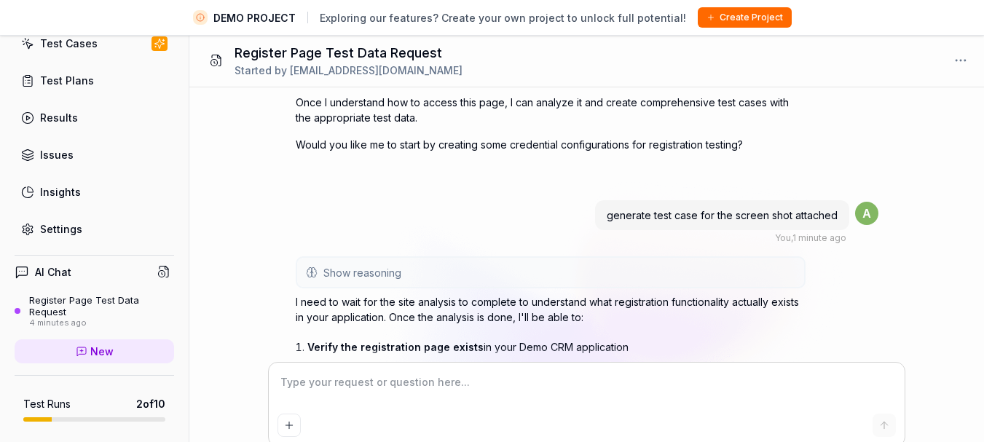
scroll to position [104, 0]
type textarea "*"
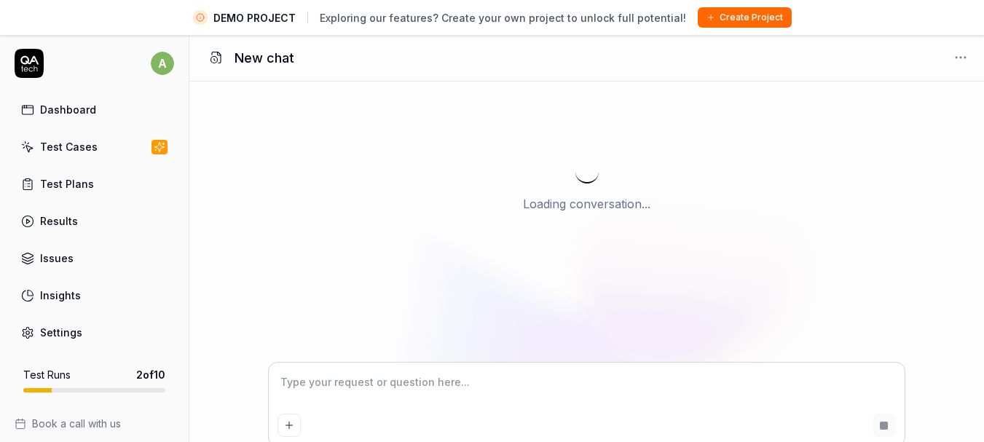
type textarea "*"
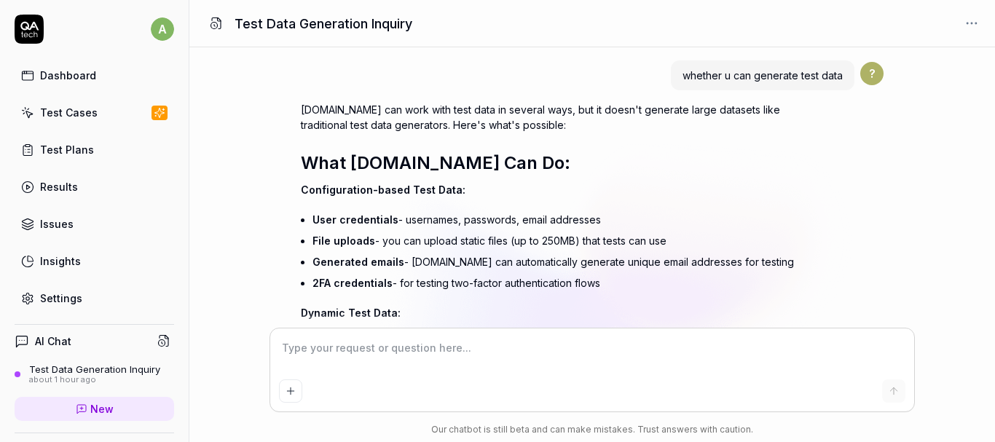
scroll to position [373, 0]
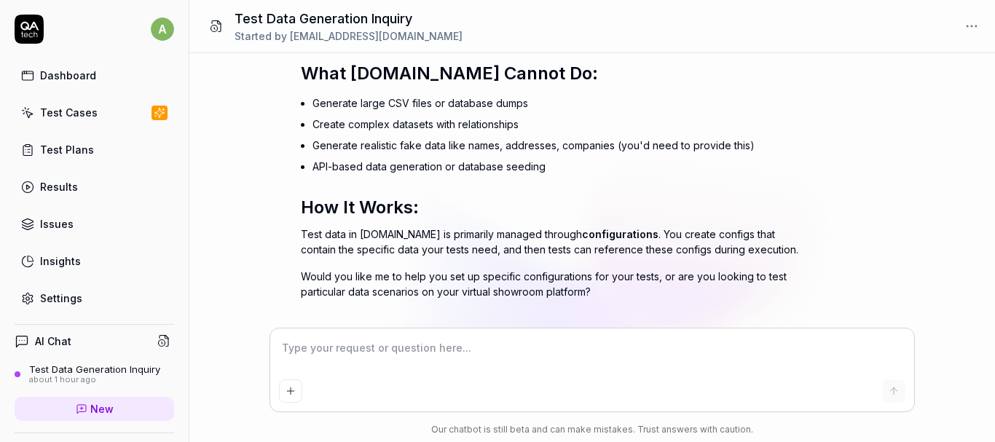
type textarea "*"
